Goal: Check status: Check status

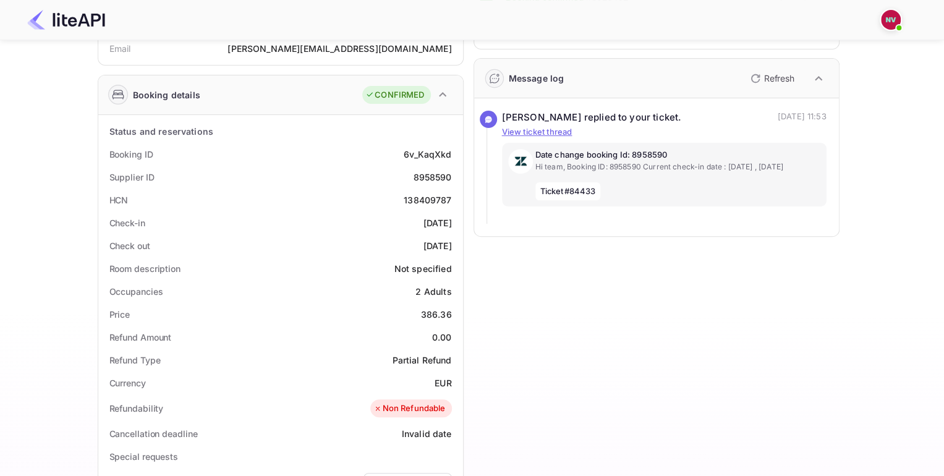
scroll to position [154, 0]
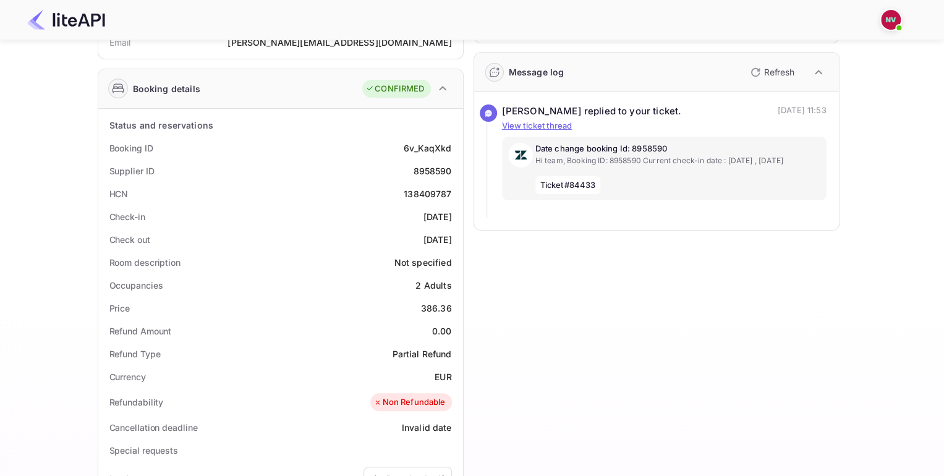
click at [445, 215] on div "2025-09-26" at bounding box center [438, 216] width 28 height 13
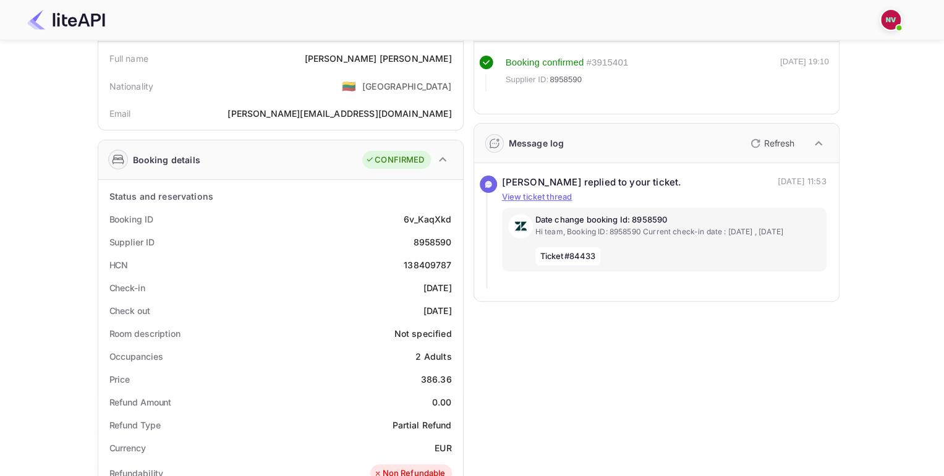
scroll to position [77, 0]
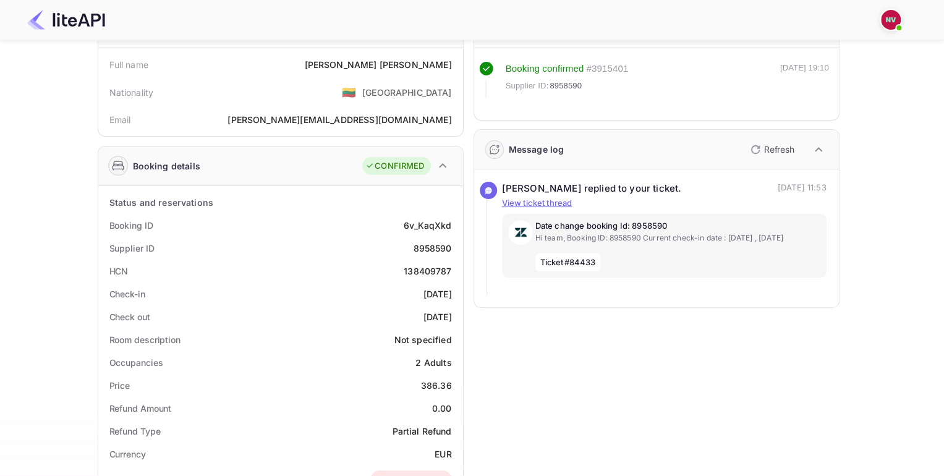
click at [804, 370] on div "Timeline Booking confirmed # 3915401 Supplier ID: 8958590 18 Aug 2025 19:10 Mes…" at bounding box center [652, 426] width 376 height 856
click at [553, 349] on div "Timeline Booking confirmed # 3915401 Supplier ID: 8958590 18 Aug 2025 19:10 Mes…" at bounding box center [652, 426] width 376 height 856
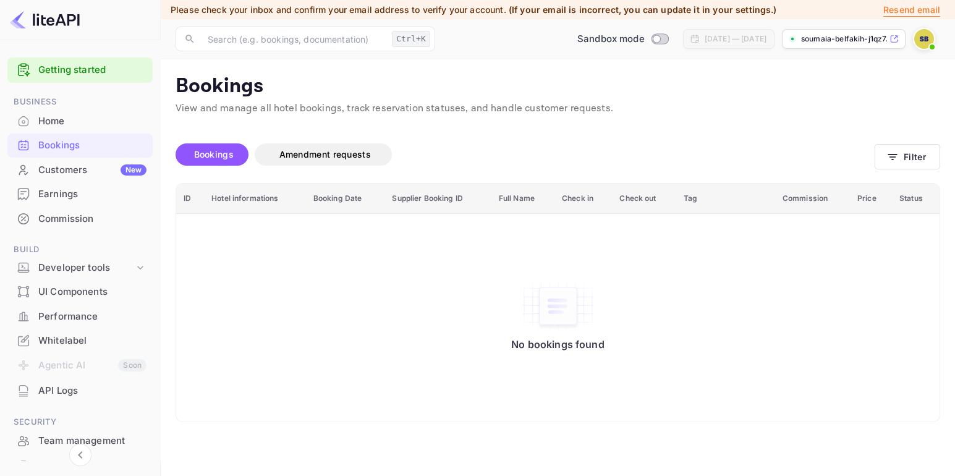
click at [872, 302] on div "No bookings found" at bounding box center [558, 318] width 739 height 190
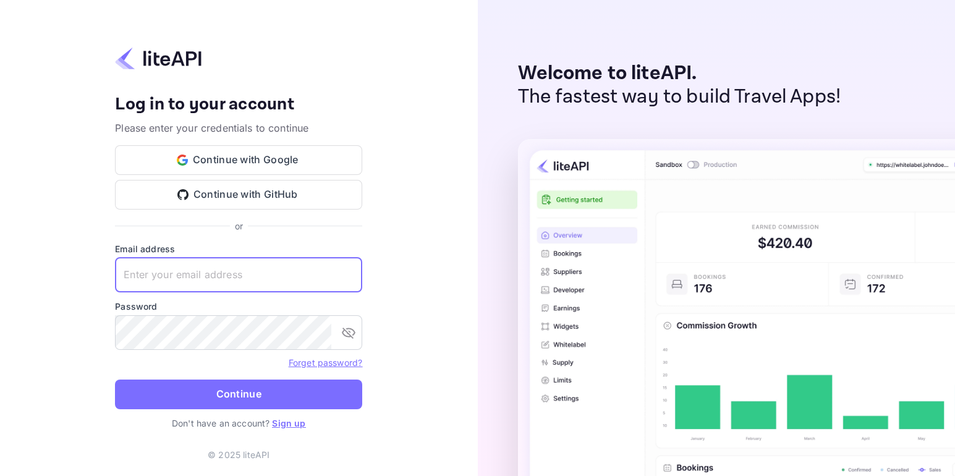
click at [232, 288] on input "text" at bounding box center [238, 275] width 247 height 35
click at [70, 284] on div "Your account has been created successfully, a confirmation link has been sent t…" at bounding box center [239, 238] width 478 height 476
click at [222, 281] on input "text" at bounding box center [238, 275] width 247 height 35
paste input "[PERSON_NAME][EMAIL_ADDRESS][DOMAIN_NAME]"
type input "[PERSON_NAME][EMAIL_ADDRESS][DOMAIN_NAME]"
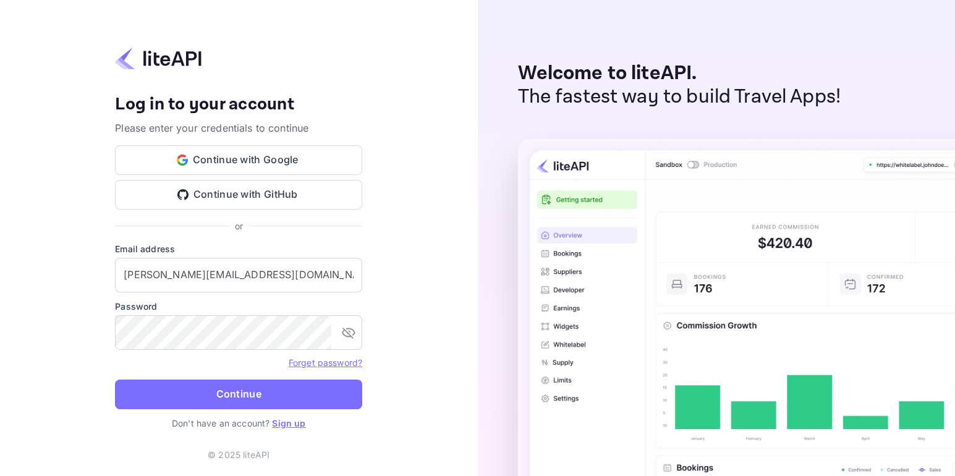
click at [112, 299] on div "Your account has been created successfully, a confirmation link has been sent t…" at bounding box center [239, 238] width 478 height 476
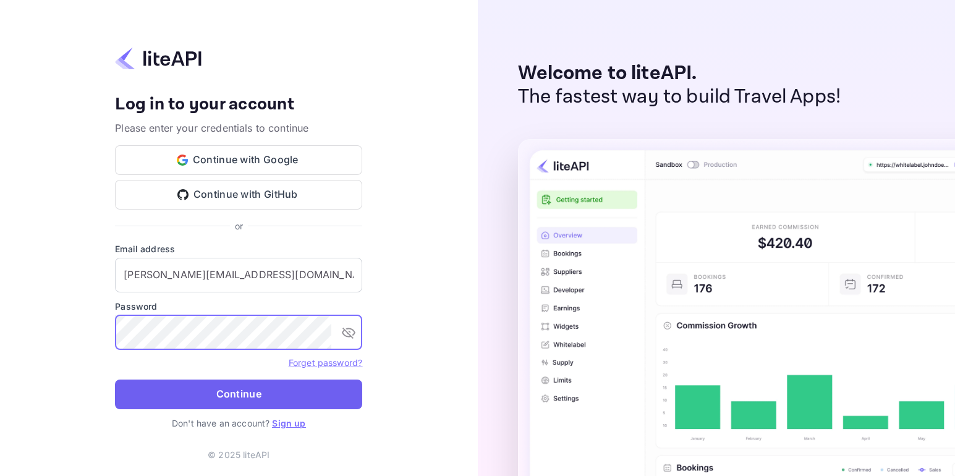
click at [230, 396] on button "Continue" at bounding box center [238, 395] width 247 height 30
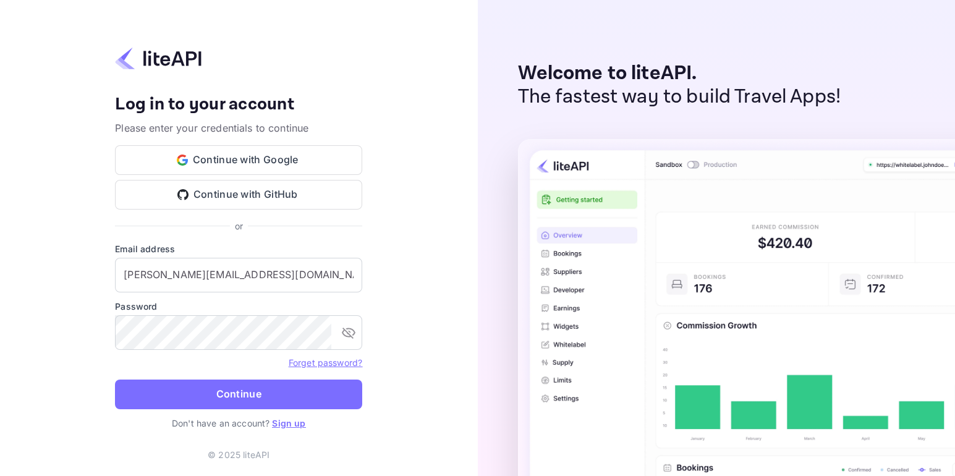
click at [409, 121] on div "Your account has been created successfully, a confirmation link has been sent t…" at bounding box center [239, 238] width 478 height 476
click at [58, 147] on div "Your account has been created successfully, a confirmation link has been sent t…" at bounding box center [239, 238] width 478 height 476
